Goal: Task Accomplishment & Management: Use online tool/utility

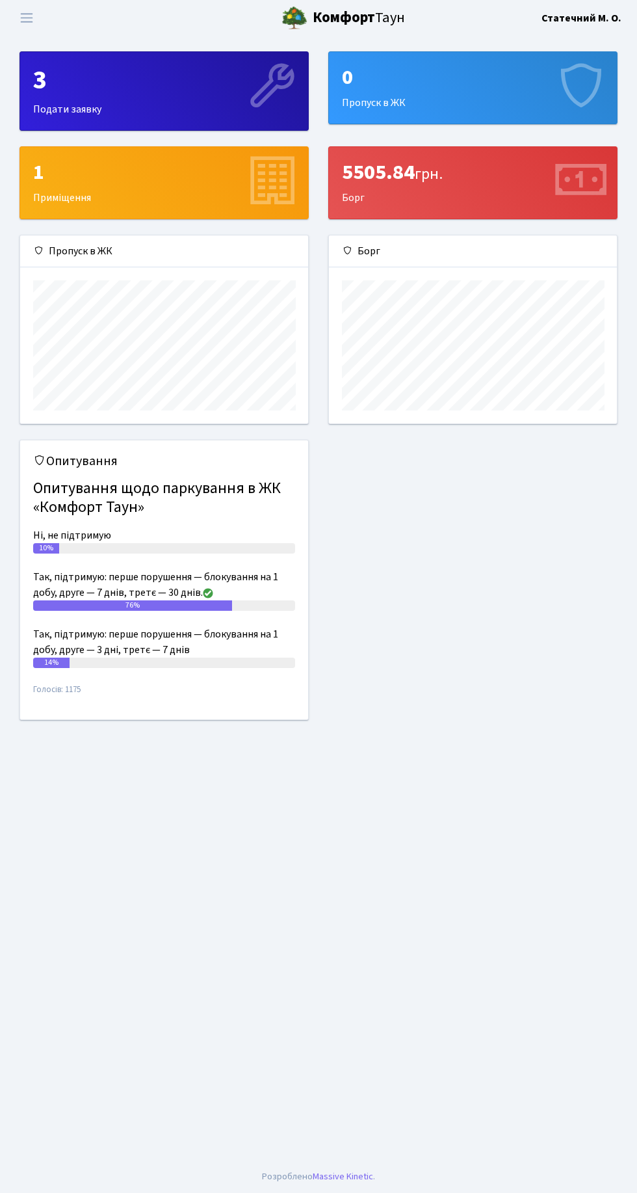
scroll to position [187, 288]
click at [27, 18] on span "Переключити навігацію" at bounding box center [27, 17] width 20 height 15
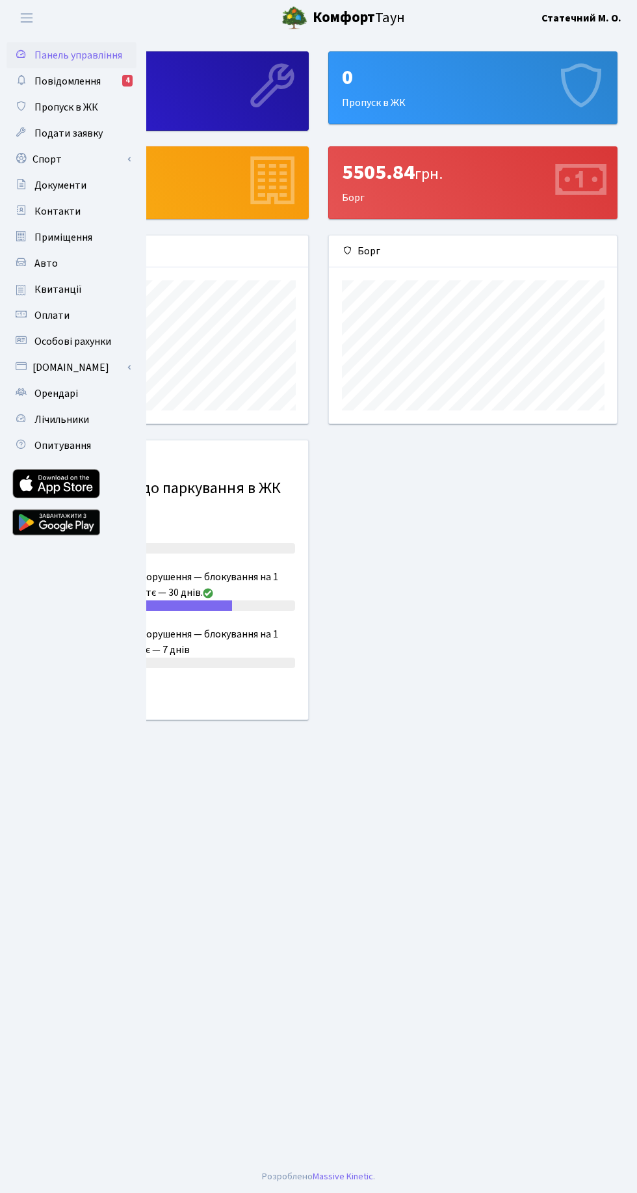
click at [69, 160] on link "Спорт" at bounding box center [72, 159] width 130 height 26
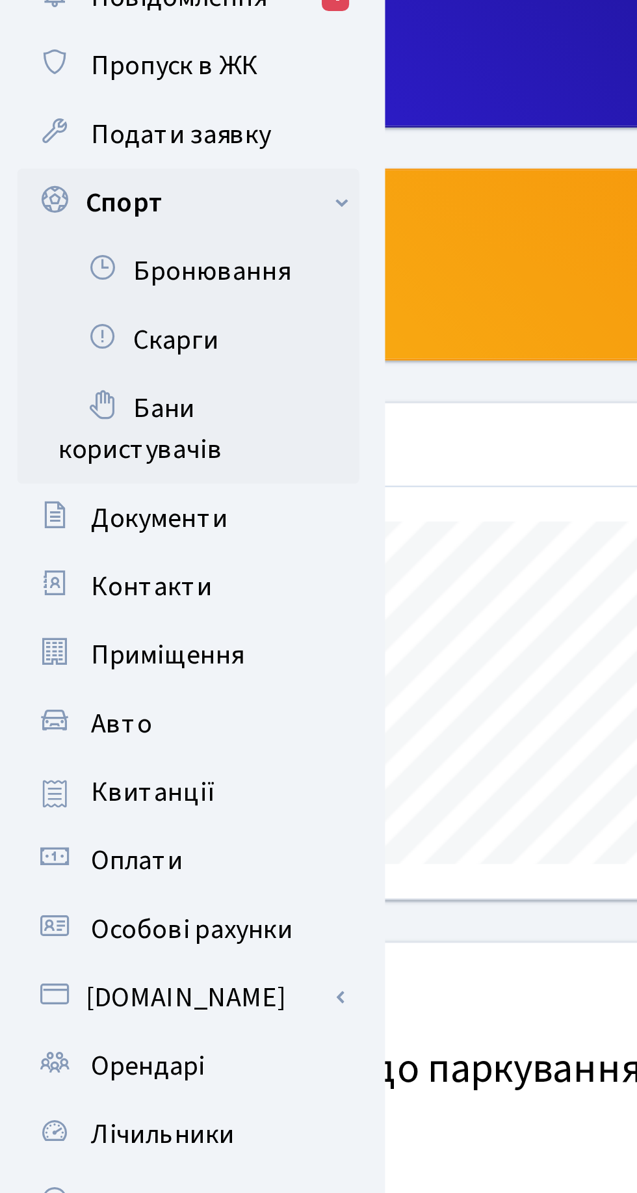
click at [89, 184] on link "Бронювання" at bounding box center [72, 185] width 130 height 26
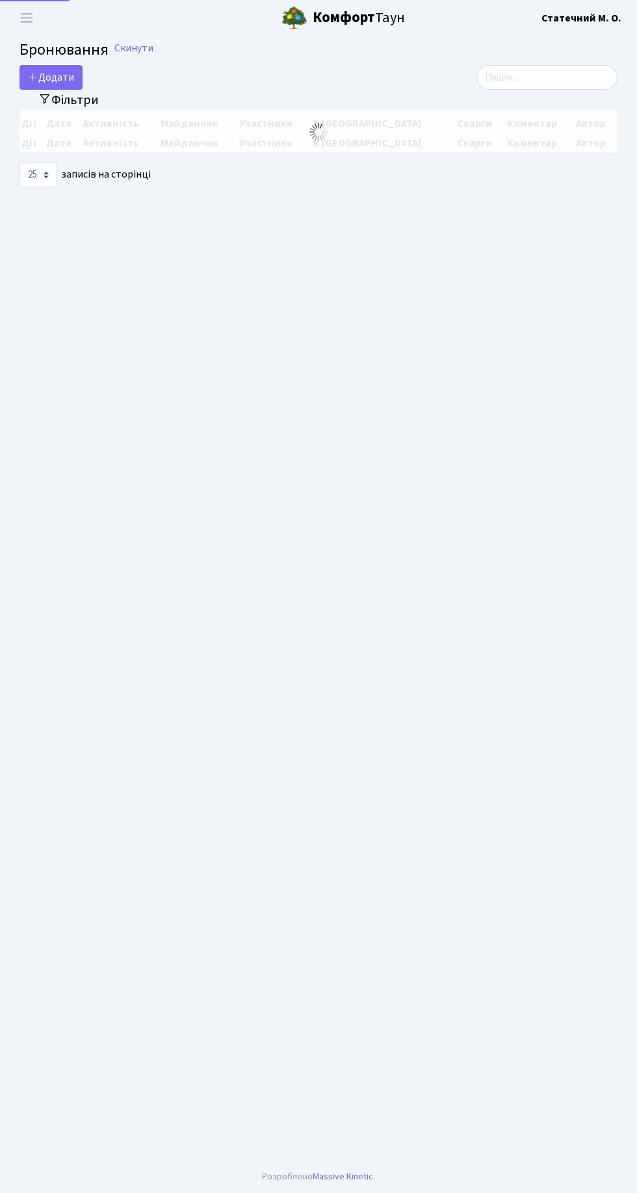
select select "25"
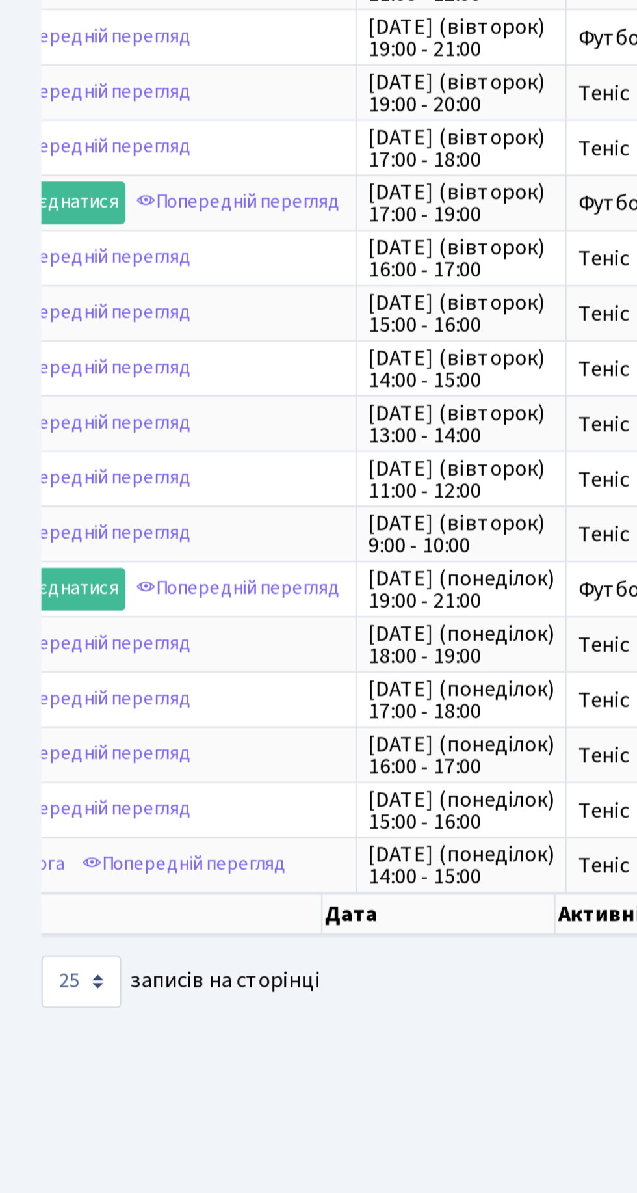
scroll to position [0, 51]
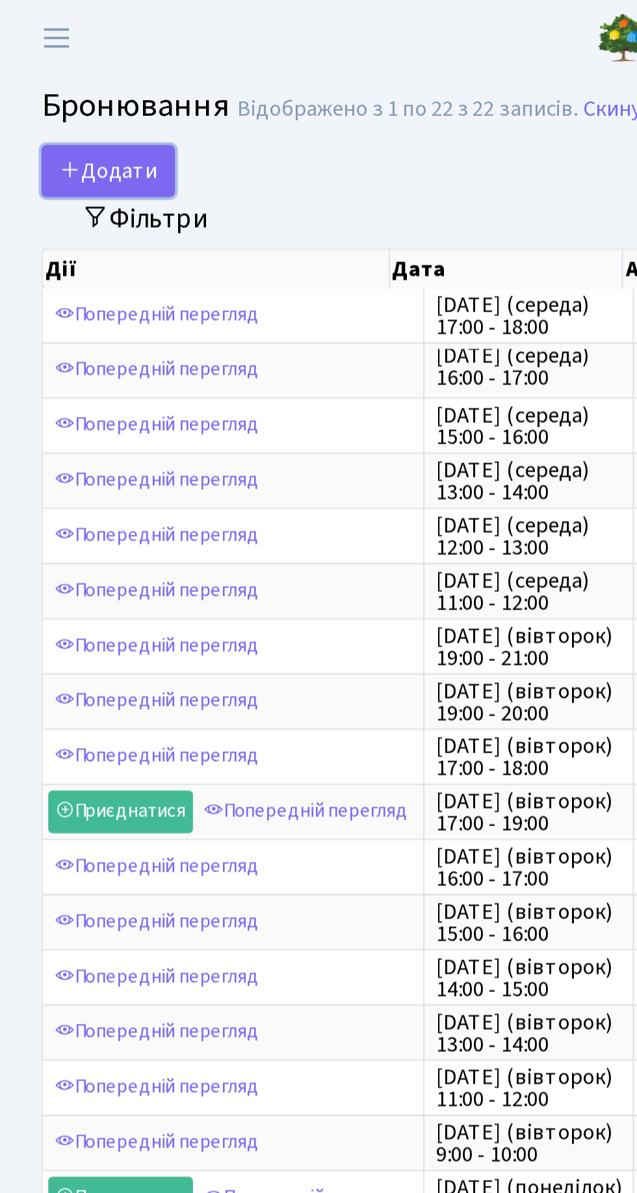
click at [55, 76] on button "Додати" at bounding box center [51, 80] width 63 height 25
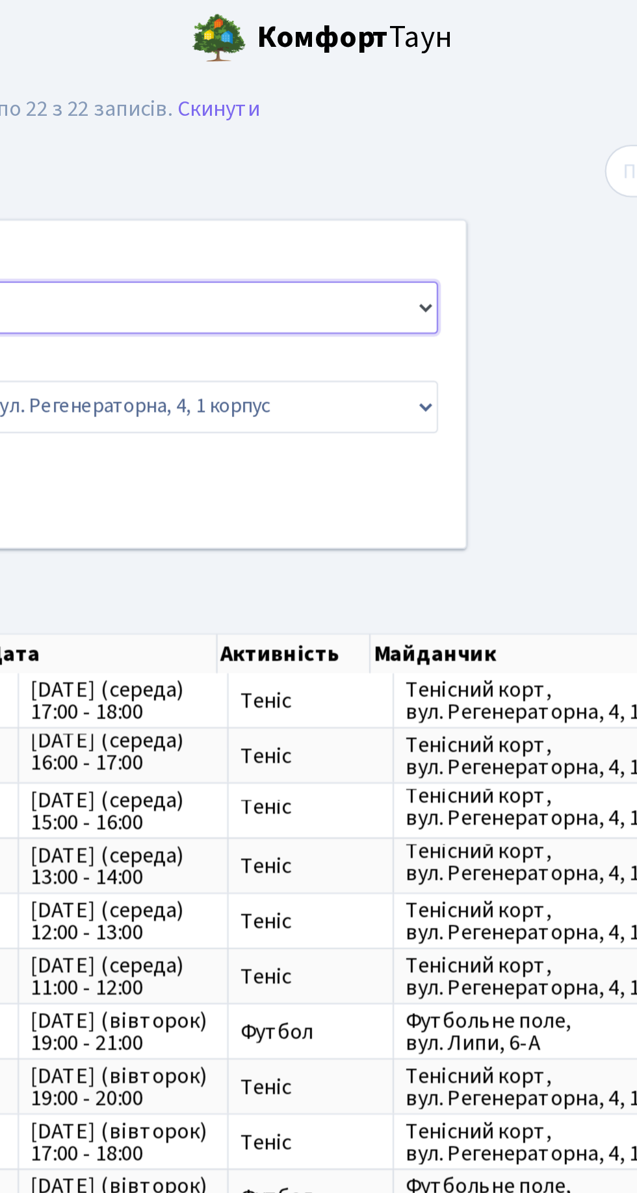
click at [314, 153] on select "Баскетбол Волейбол Йога Катання на роликах Настільний теніс Теніс Футбол Фітнес" at bounding box center [215, 145] width 365 height 25
click at [33, 133] on select "Баскетбол Волейбол Йога Катання на роликах Настільний теніс Теніс Футбол Фітнес" at bounding box center [215, 145] width 365 height 25
click at [299, 153] on select "Баскетбол Волейбол Йога Катання на роликах Настільний теніс Теніс Футбол Фітнес" at bounding box center [215, 145] width 365 height 25
select select "1"
click at [33, 133] on select "Баскетбол Волейбол Йога Катання на роликах Настільний теніс Теніс Футбол Фітнес" at bounding box center [215, 145] width 365 height 25
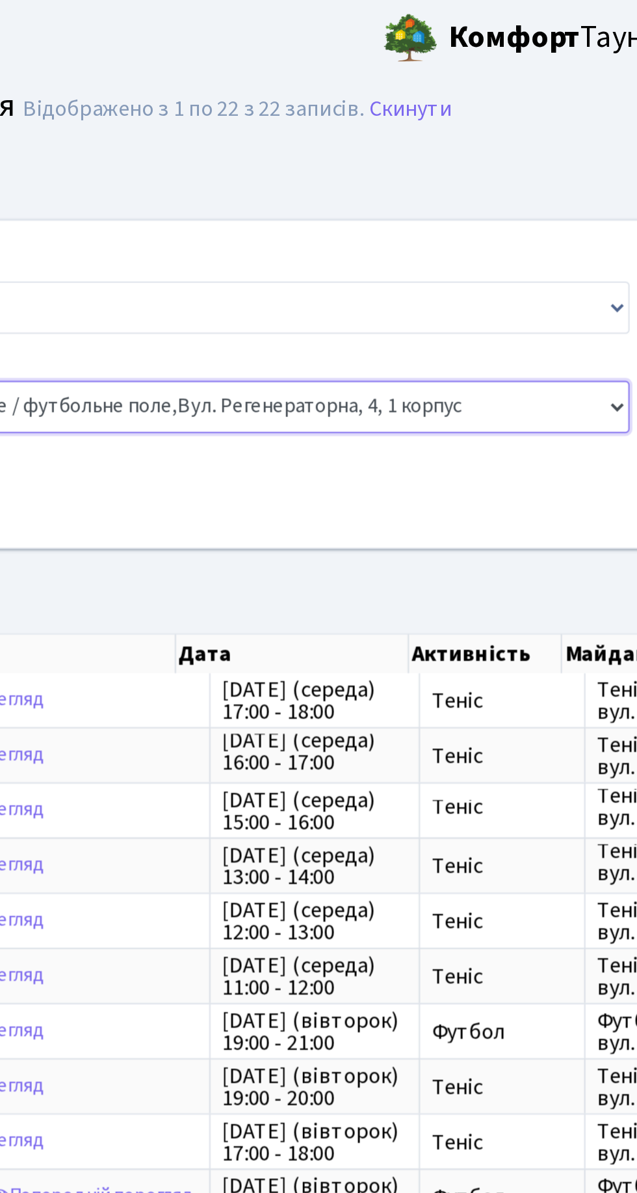
click at [384, 185] on select "Баскетбольне / футбольне поле, Вул. Регенераторна, 4, 1 корпус Баскетбольне пол…" at bounding box center [215, 192] width 365 height 25
select select "1"
click at [33, 180] on select "Баскетбольне / футбольне поле, Вул. Регенераторна, 4, 1 корпус Баскетбольне пол…" at bounding box center [215, 192] width 365 height 25
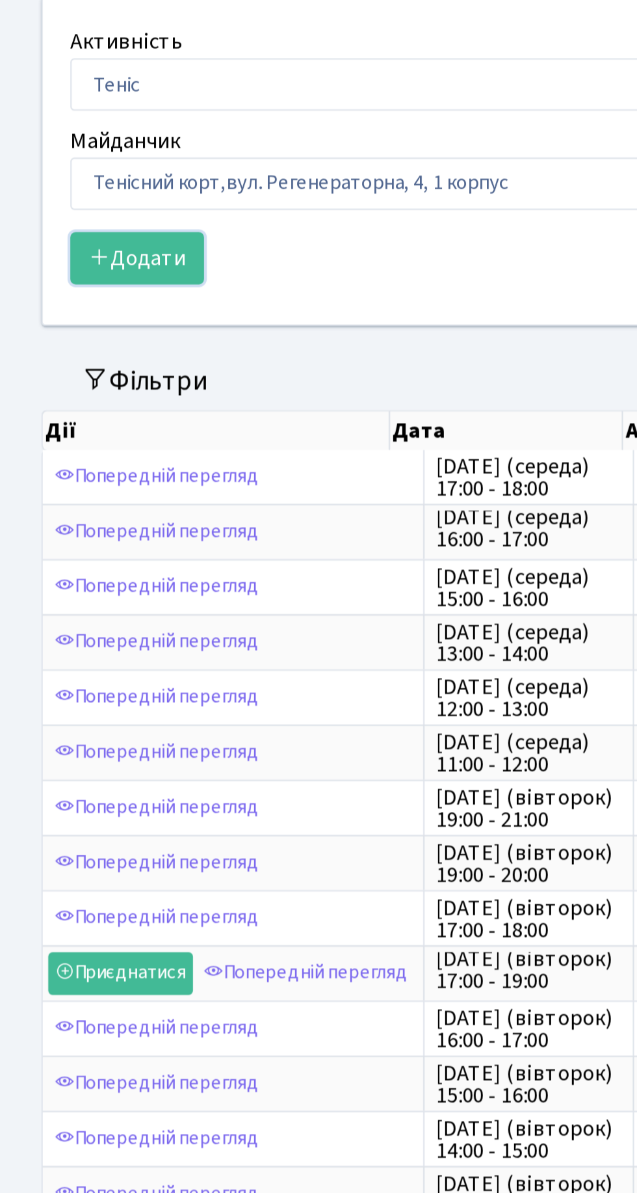
click at [77, 229] on button "Додати" at bounding box center [64, 227] width 63 height 25
